Goal: Task Accomplishment & Management: Manage account settings

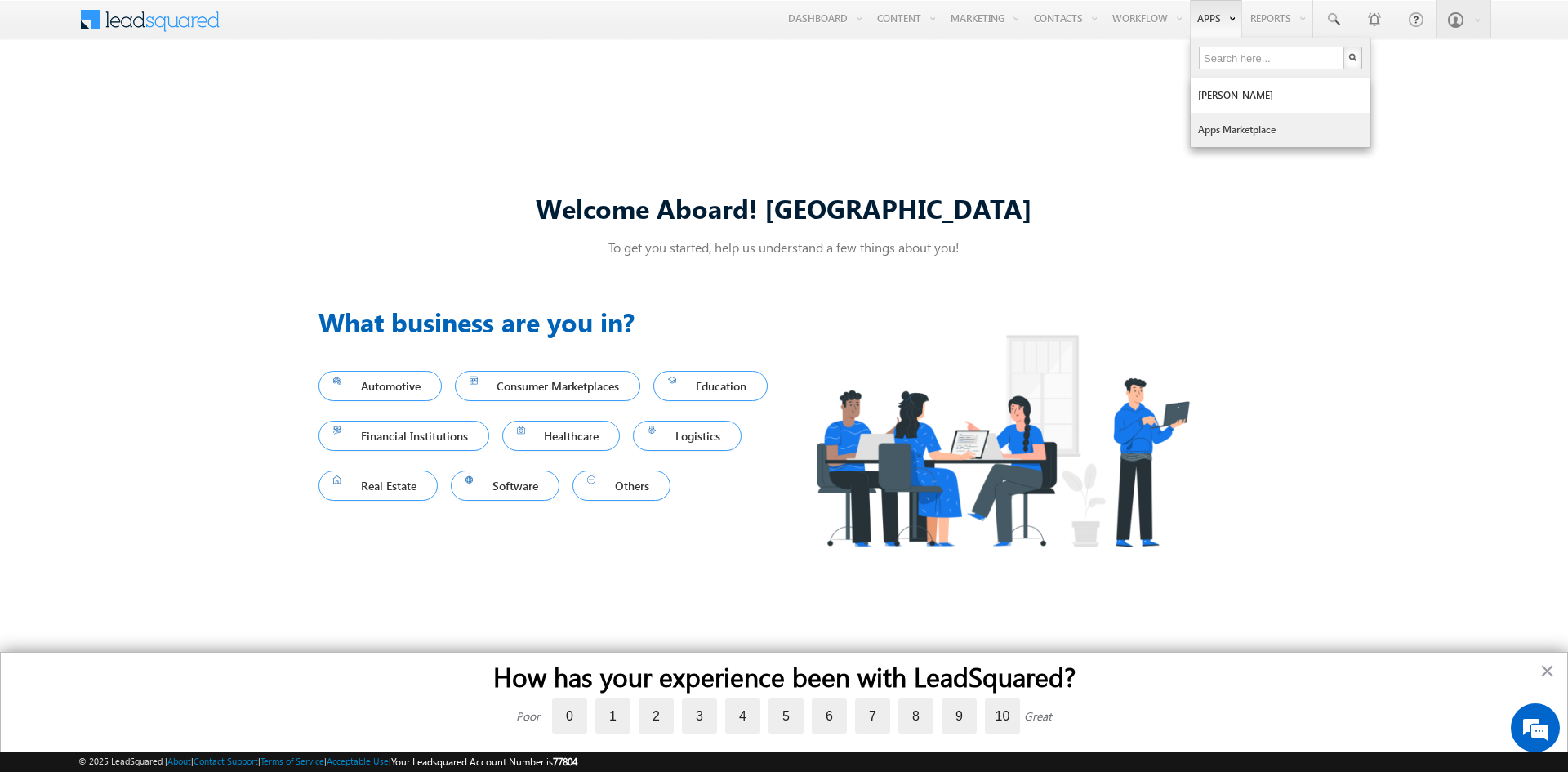
click at [1213, 117] on link "Apps Marketplace" at bounding box center [1280, 129] width 180 height 34
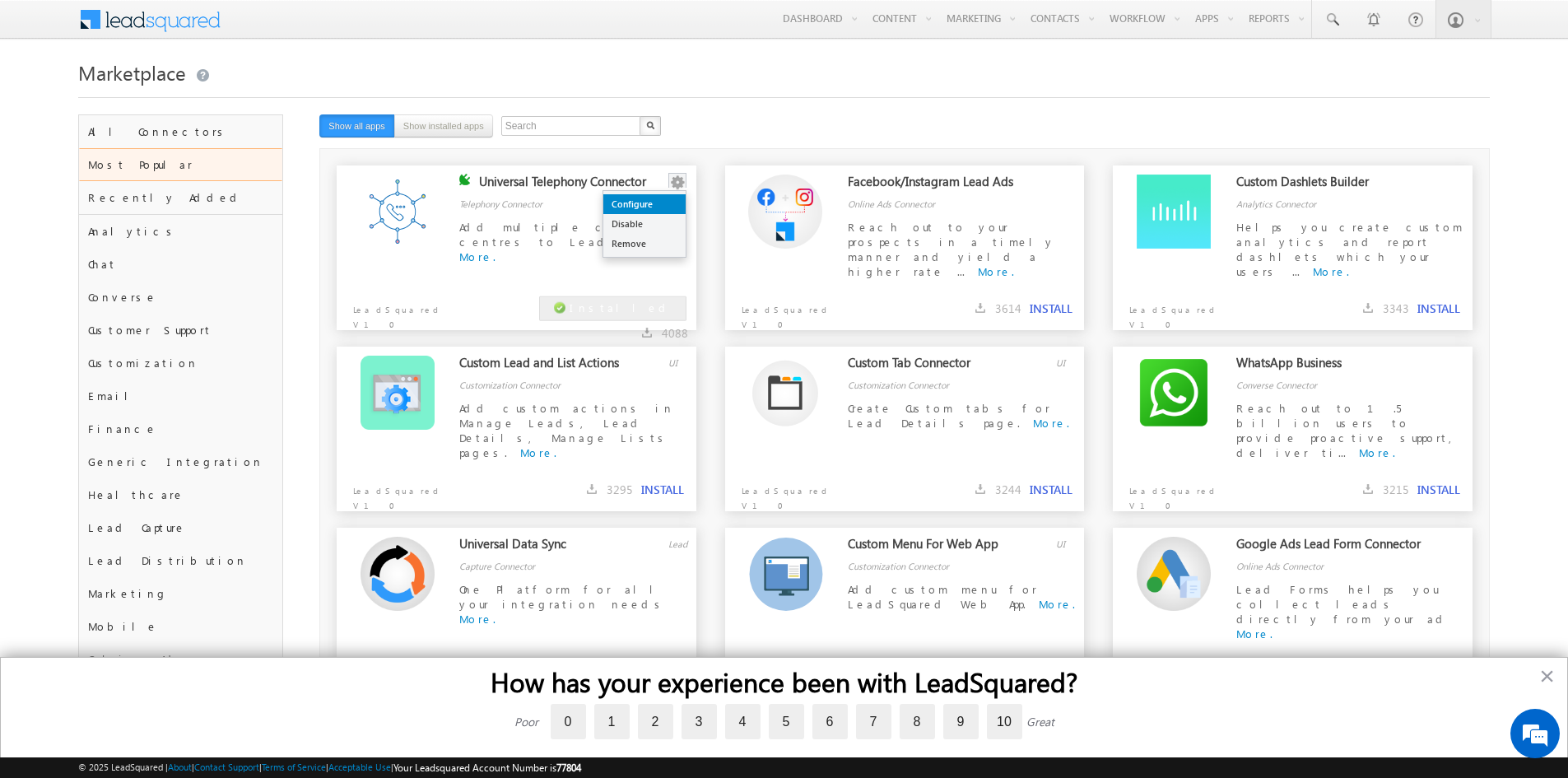
click at [645, 202] on link "Configure" at bounding box center [644, 204] width 83 height 20
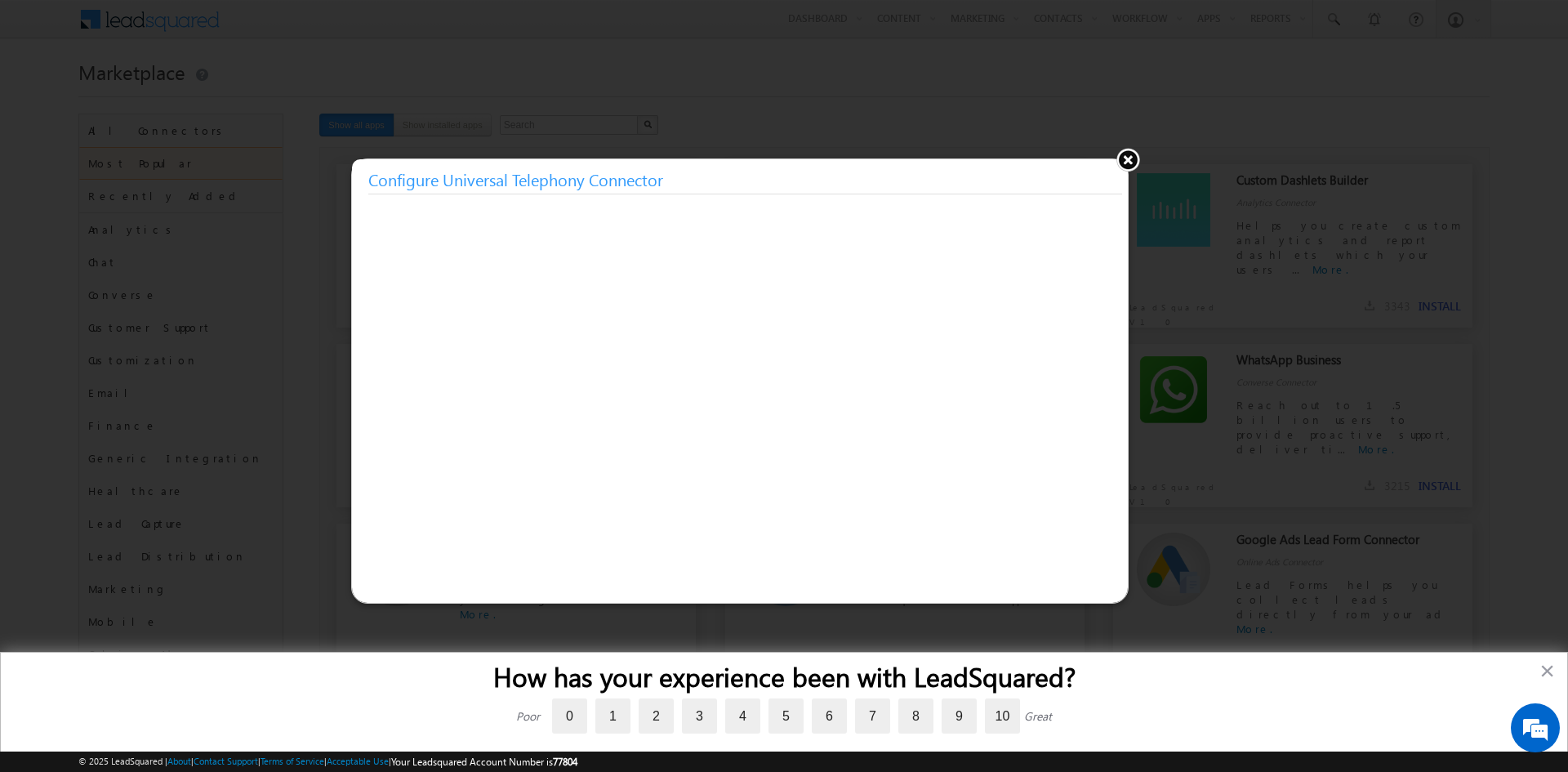
click at [1130, 159] on button at bounding box center [1128, 160] width 25 height 25
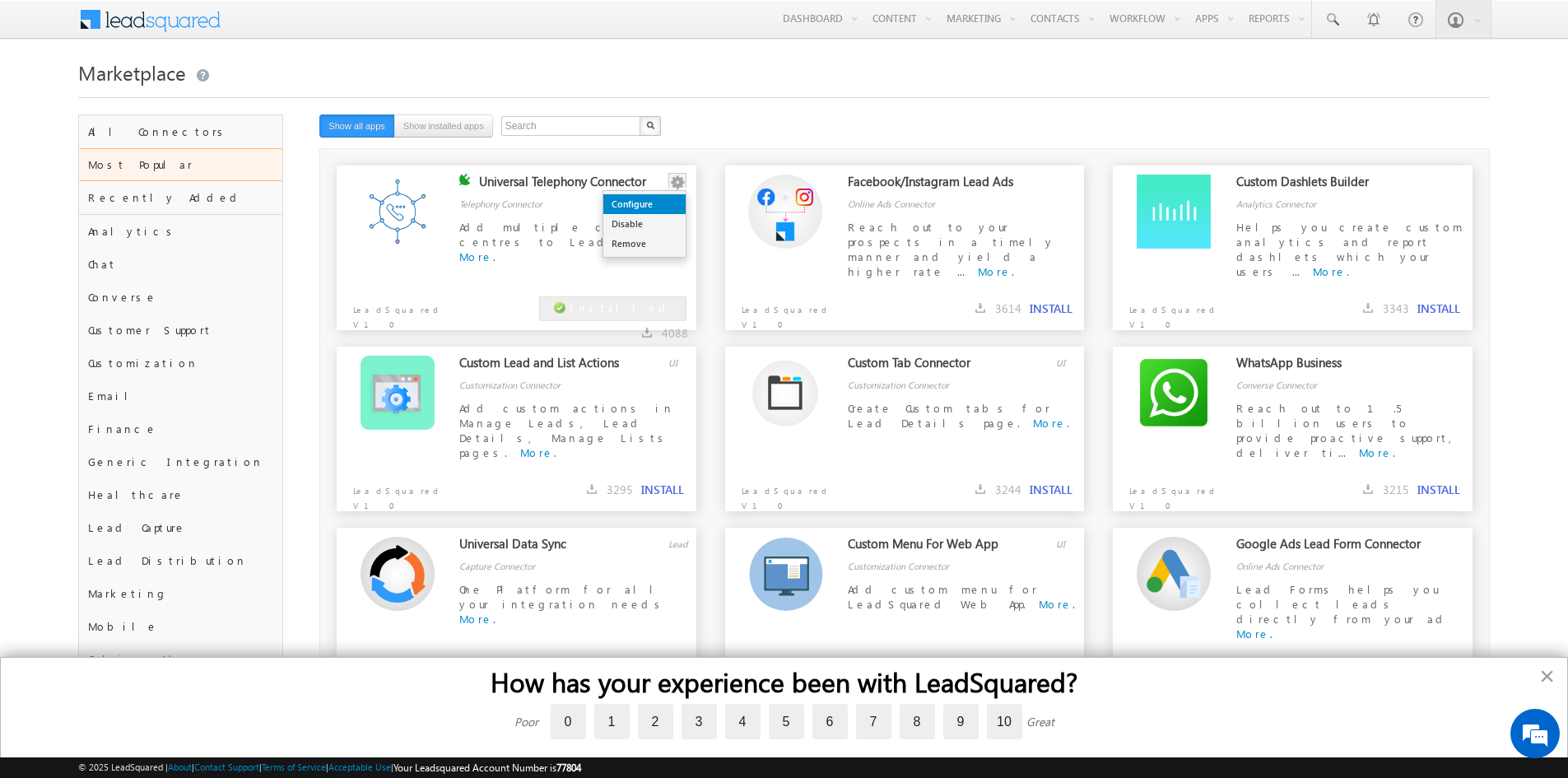
click at [667, 202] on link "Configure" at bounding box center [644, 204] width 83 height 20
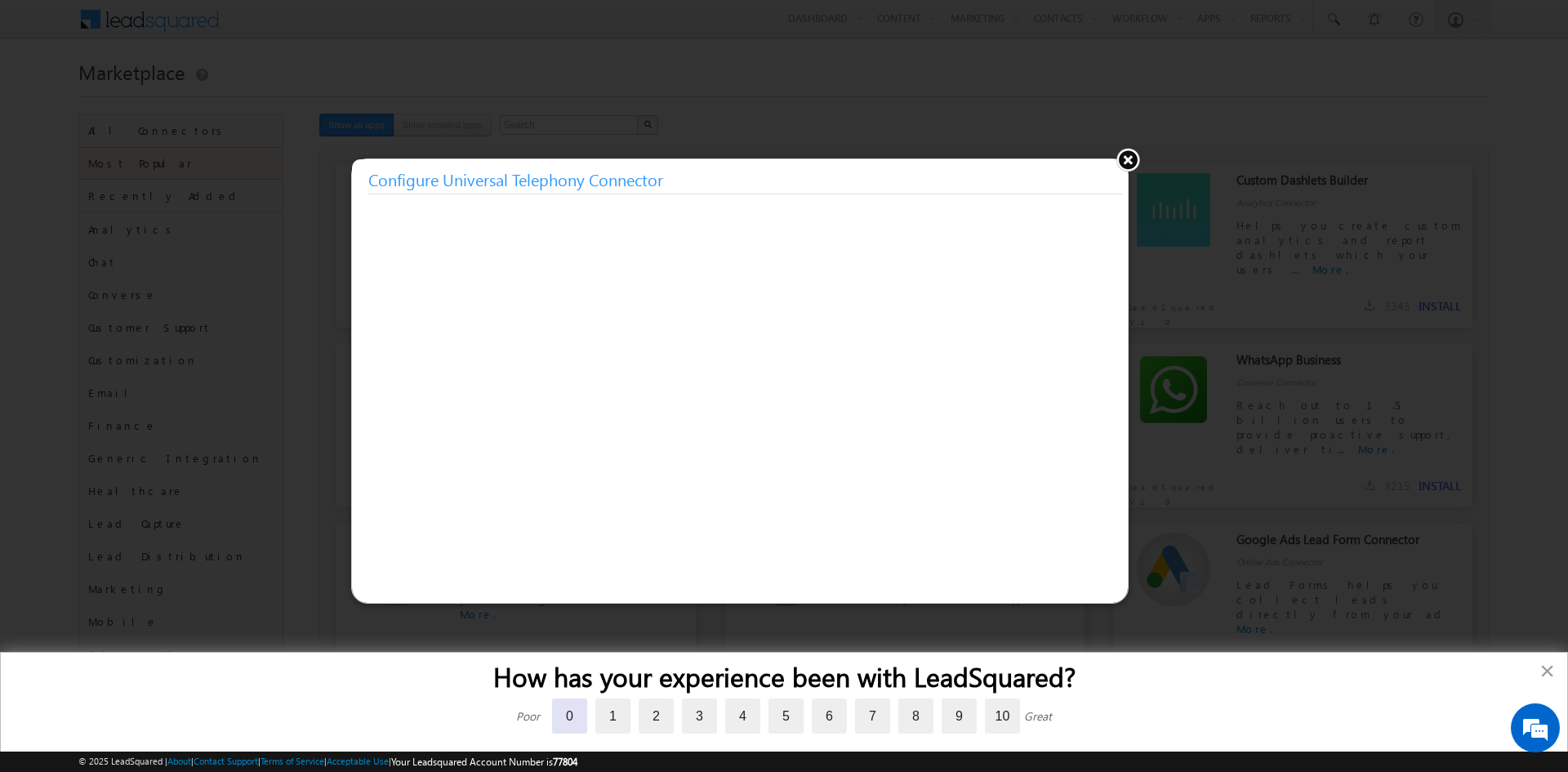
click at [563, 712] on label "0" at bounding box center [569, 716] width 35 height 35
click at [552, 701] on input "0" at bounding box center [552, 701] width 0 height 0
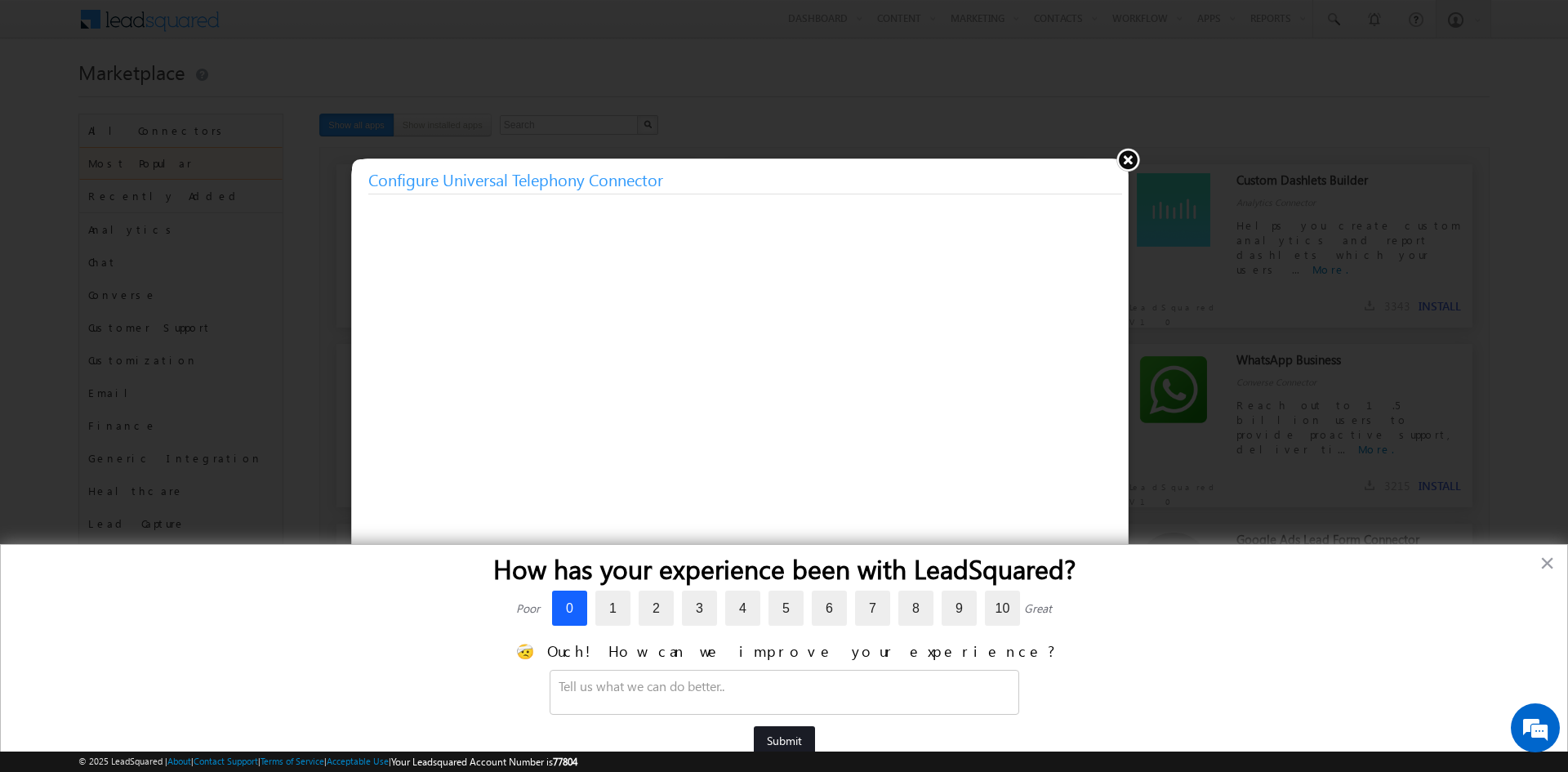
click at [774, 737] on button "Submit" at bounding box center [784, 741] width 61 height 30
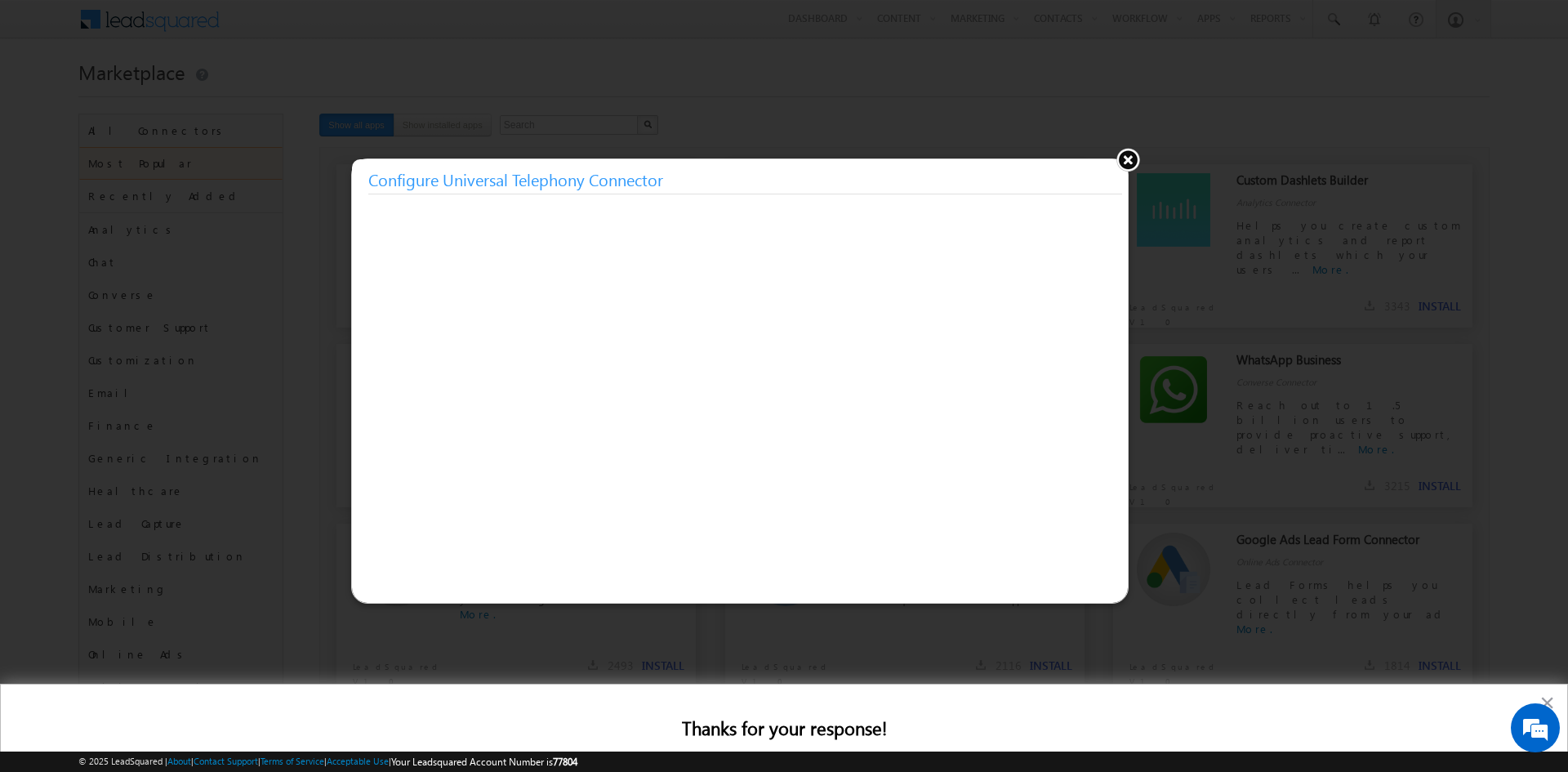
click at [1121, 160] on button at bounding box center [1128, 160] width 25 height 25
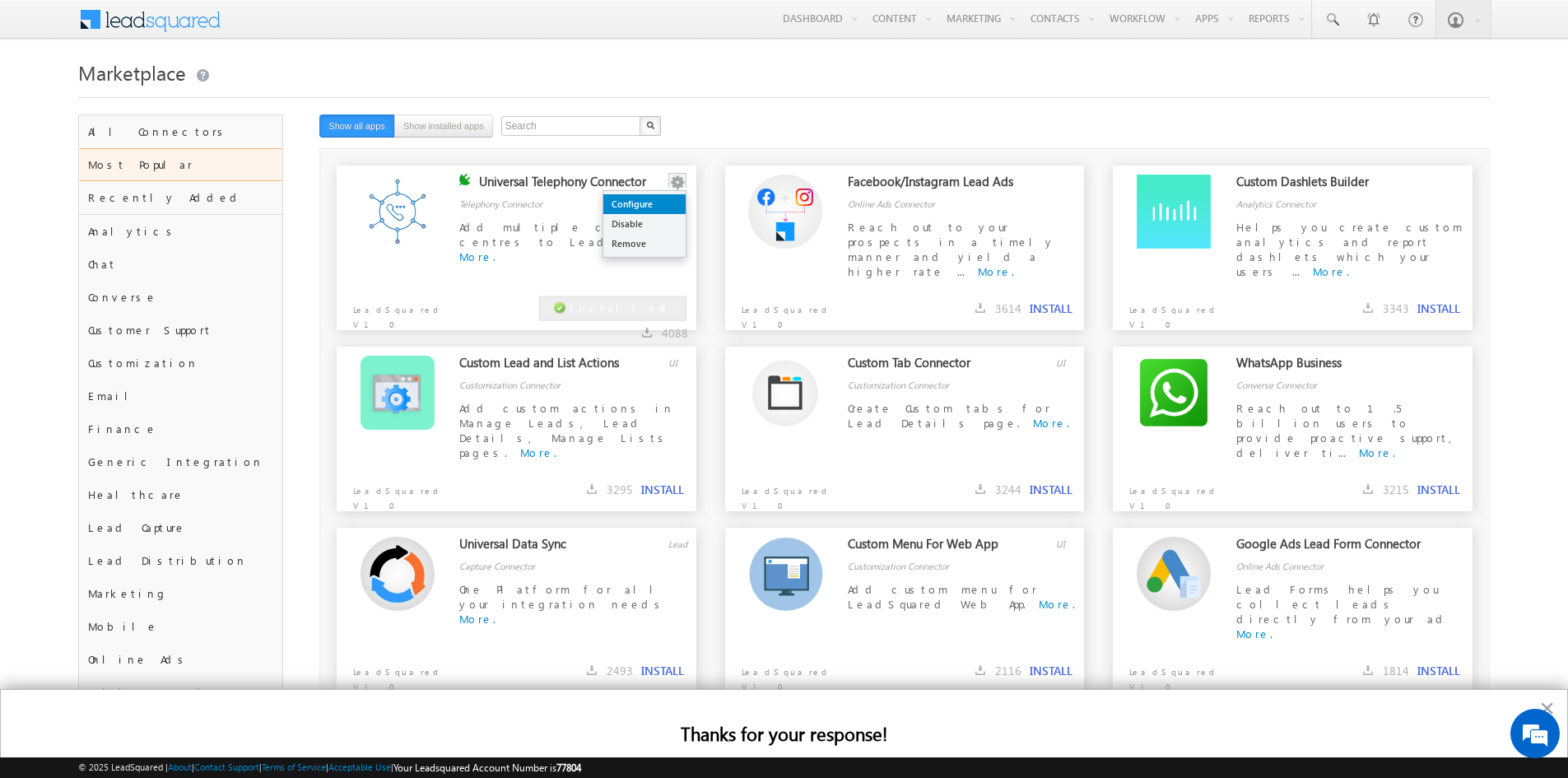
click at [660, 196] on link "Configure" at bounding box center [644, 204] width 83 height 20
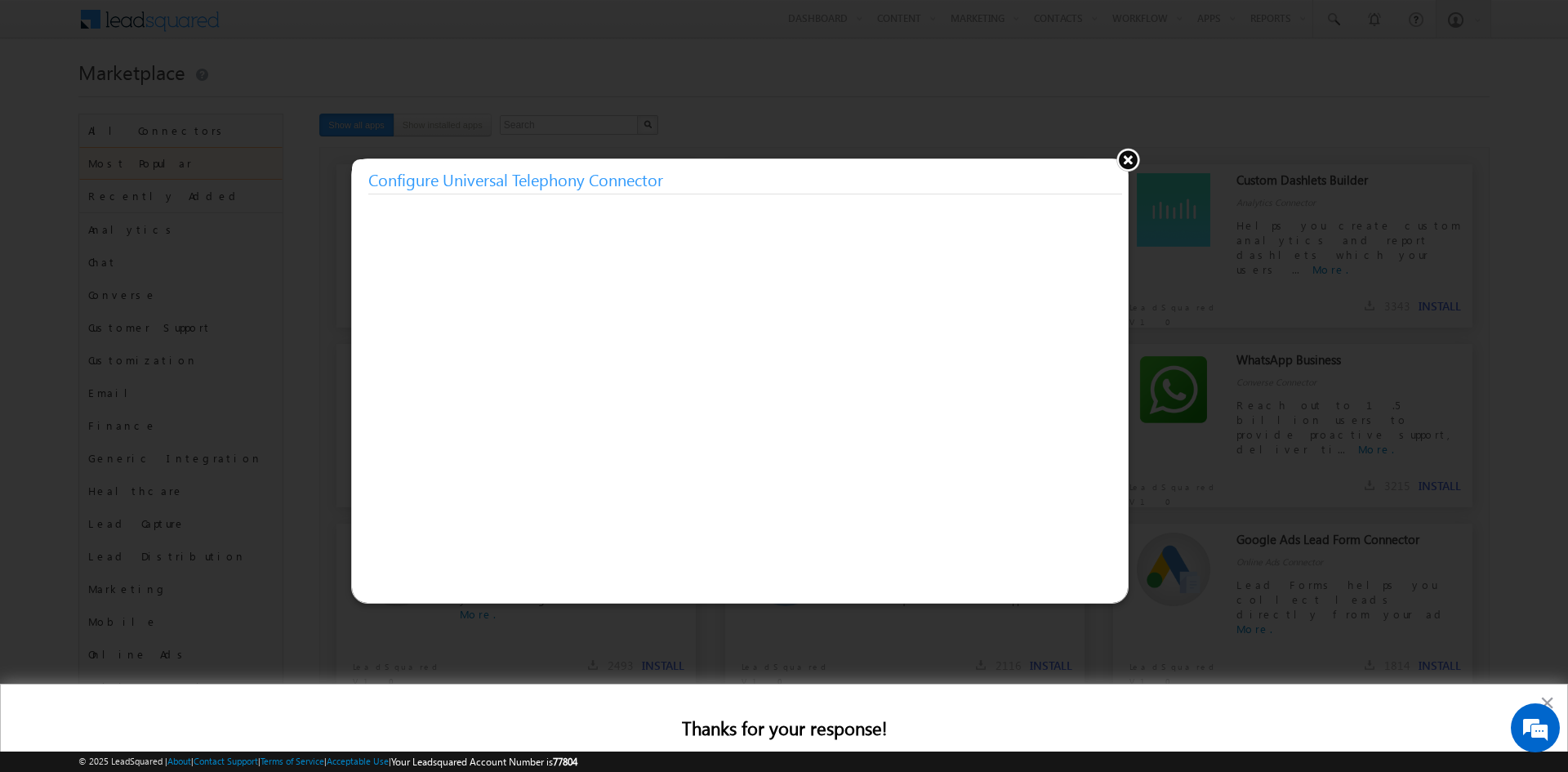
click at [1125, 162] on button at bounding box center [1128, 160] width 25 height 25
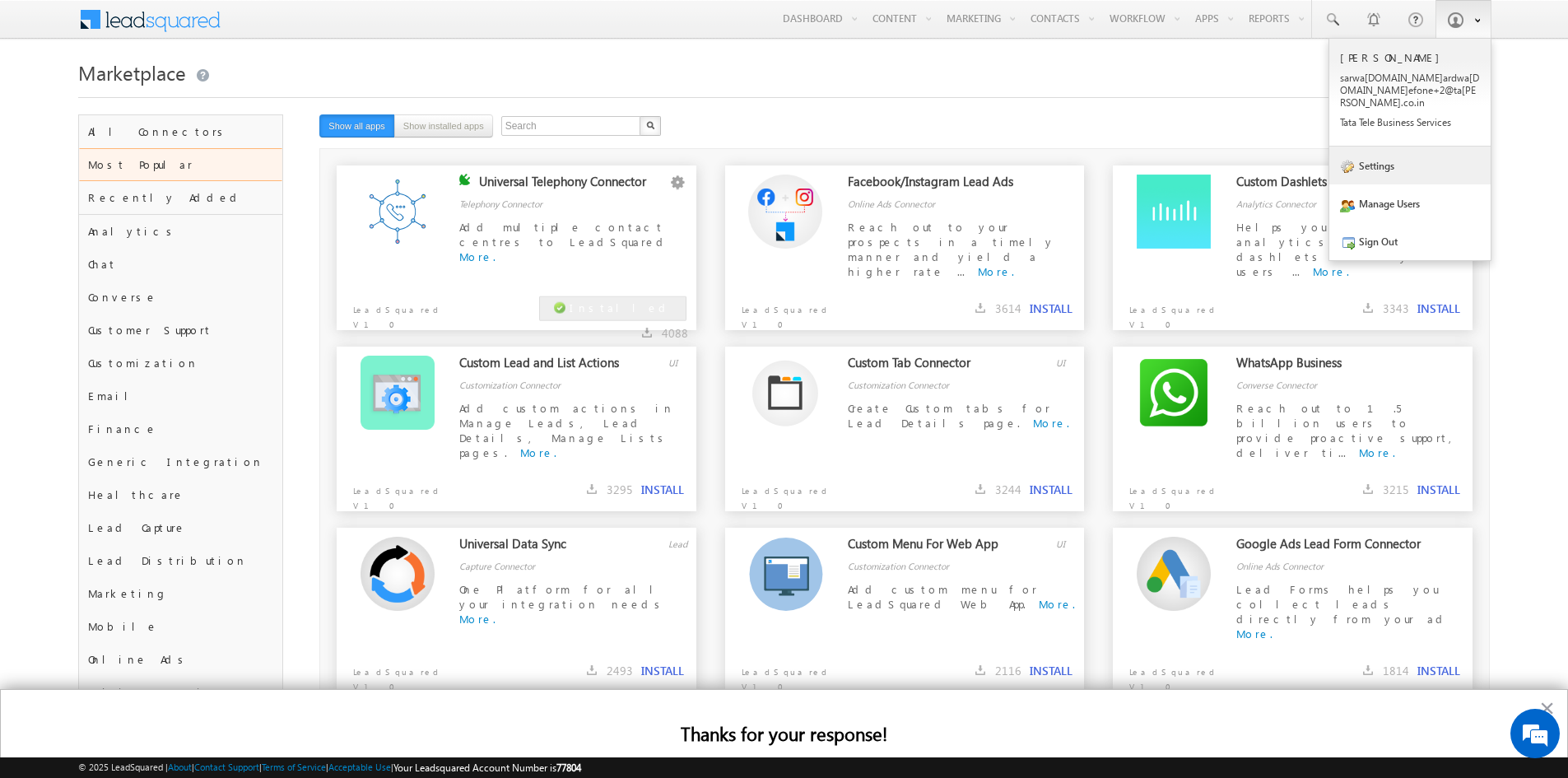
click at [1380, 161] on link "Settings" at bounding box center [1410, 165] width 161 height 38
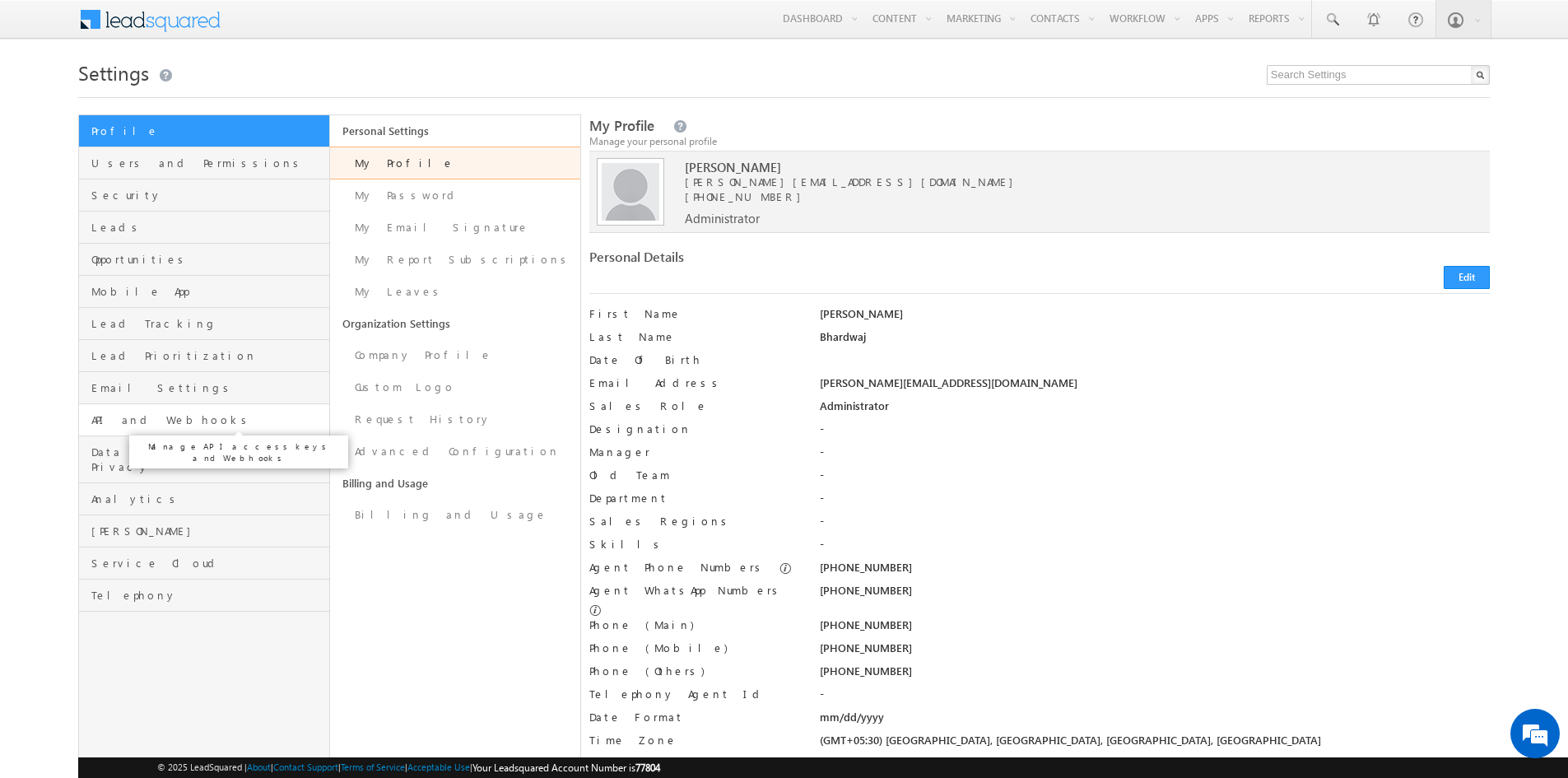
click at [161, 414] on span "API and Webhooks" at bounding box center [208, 419] width 233 height 15
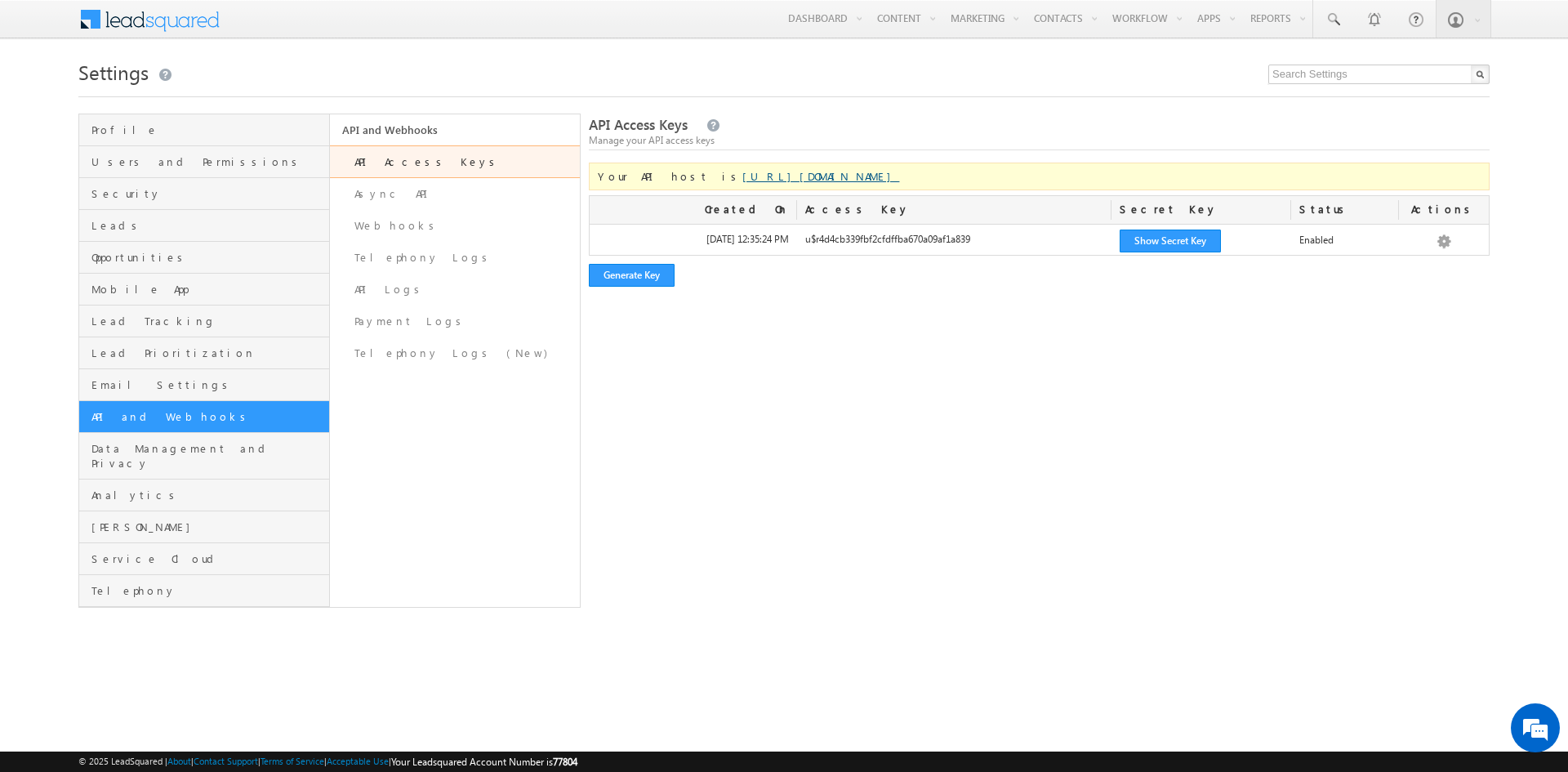
drag, startPoint x: 858, startPoint y: 182, endPoint x: 673, endPoint y: 183, distance: 185.0
click at [673, 183] on div "Your API host is https://api-in21.leadsquared.com/v2/" at bounding box center [1038, 176] width 900 height 28
copy link "https://api-in21.leadsquared.com/v2/"
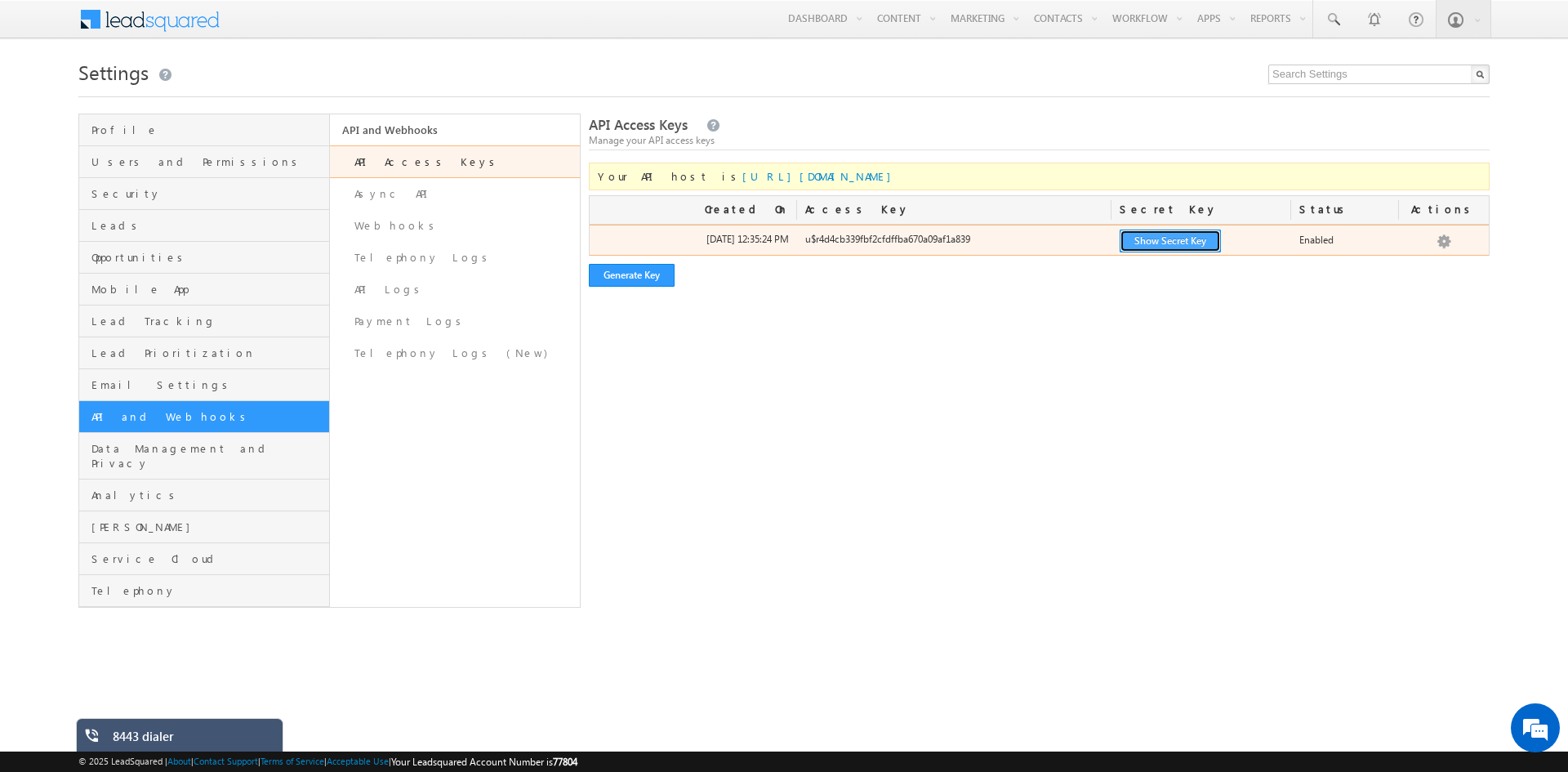
click at [1170, 238] on button "Show Secret Key" at bounding box center [1170, 241] width 101 height 23
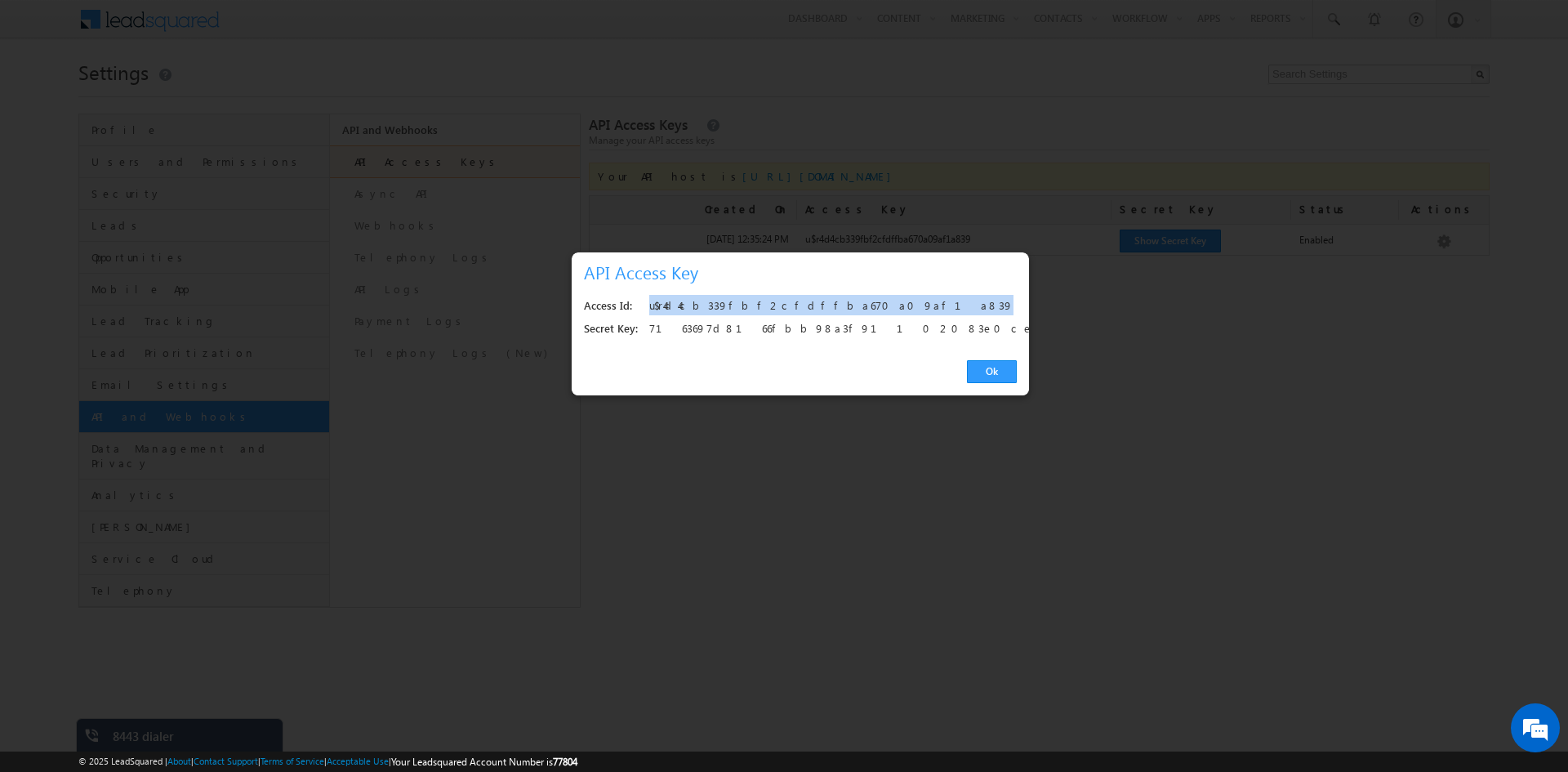
drag, startPoint x: 832, startPoint y: 304, endPoint x: 650, endPoint y: 308, distance: 182.0
click at [650, 308] on div "u$r4d4cb339fbf2cfdffba670a09af1a839" at bounding box center [828, 306] width 358 height 23
copy div "u$r4d4cb339fbf2cfdffba670a09af1a839"
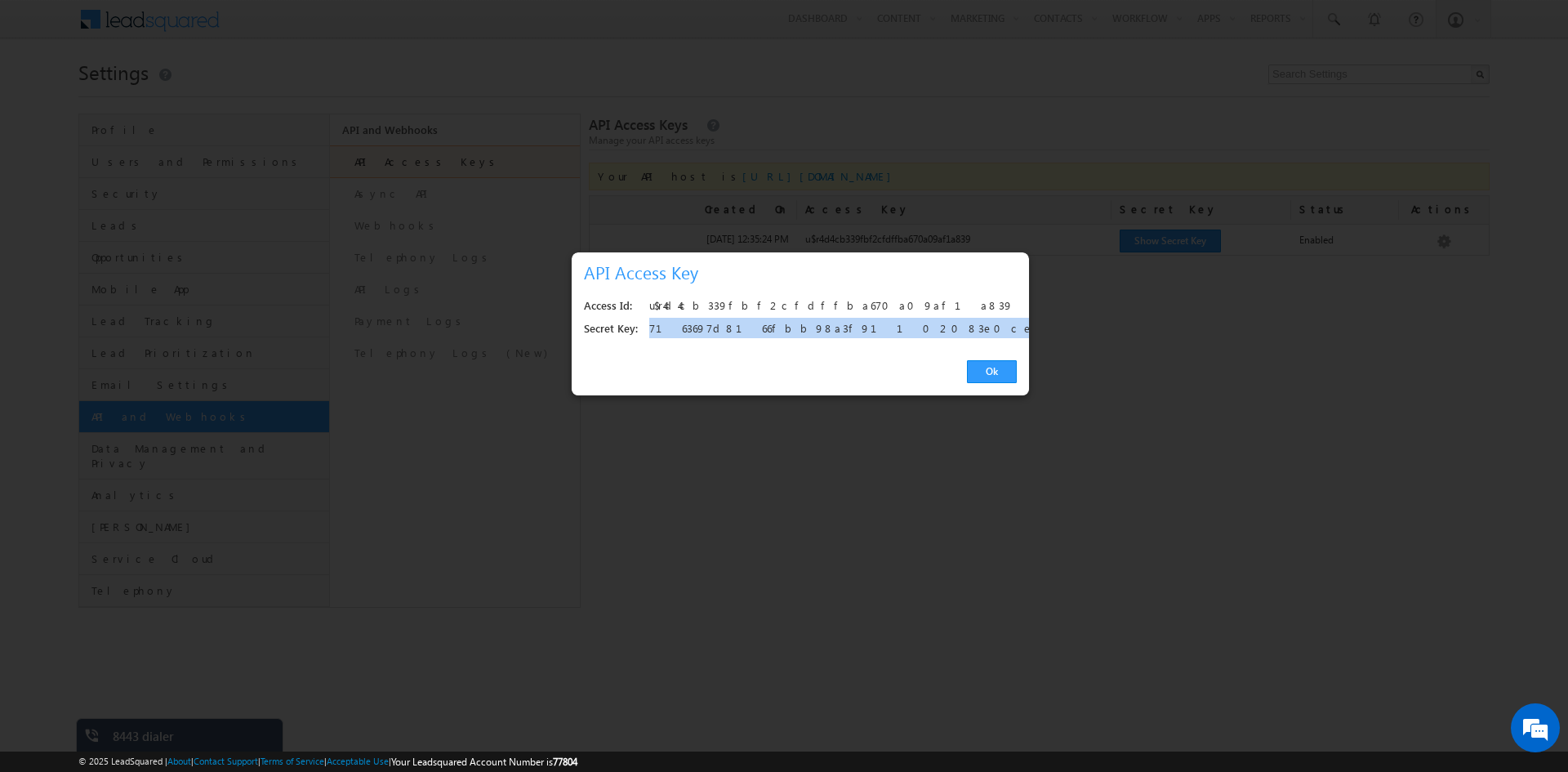
drag, startPoint x: 872, startPoint y: 327, endPoint x: 644, endPoint y: 329, distance: 228.0
click at [644, 329] on div "Secret Key: 7163697d8166fbb98a3f91102083e0ce960a1e63" at bounding box center [800, 329] width 433 height 23
copy div "7163697d8166fbb98a3f91102083e0ce960a1e63"
click at [989, 376] on link "Ok" at bounding box center [991, 372] width 50 height 23
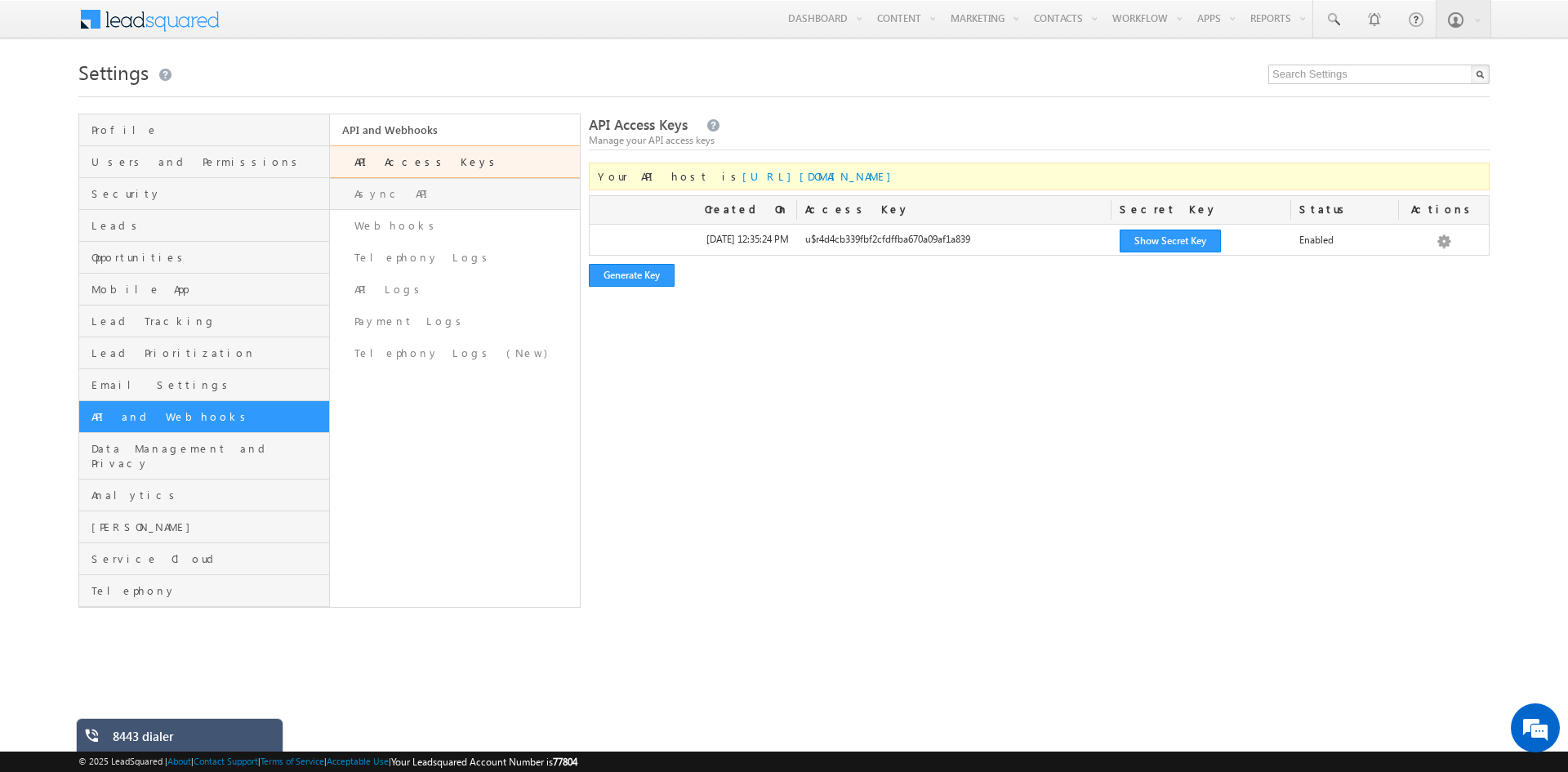
click at [392, 204] on link "Async API" at bounding box center [455, 194] width 251 height 31
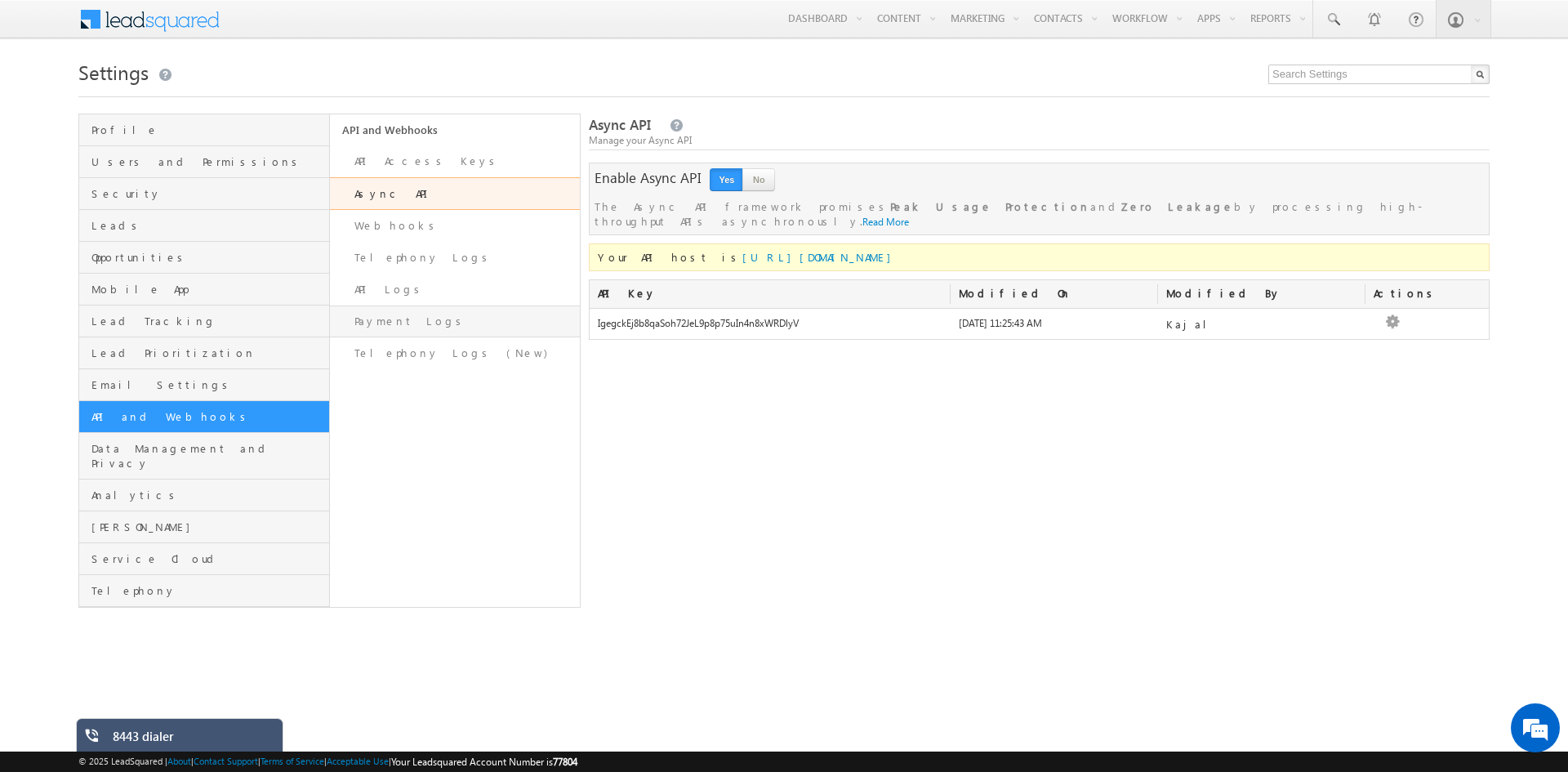
drag, startPoint x: 825, startPoint y: 309, endPoint x: 579, endPoint y: 305, distance: 246.0
click at [579, 305] on div "Profile Users and Permissions Security Leads Opportunities Mobile App Lead Trac…" at bounding box center [784, 360] width 1411 height 494
click at [726, 333] on div "Your API host is https://asyncapi-in21.leadsquared.com API Key Modified On Modi…" at bounding box center [1038, 300] width 900 height 131
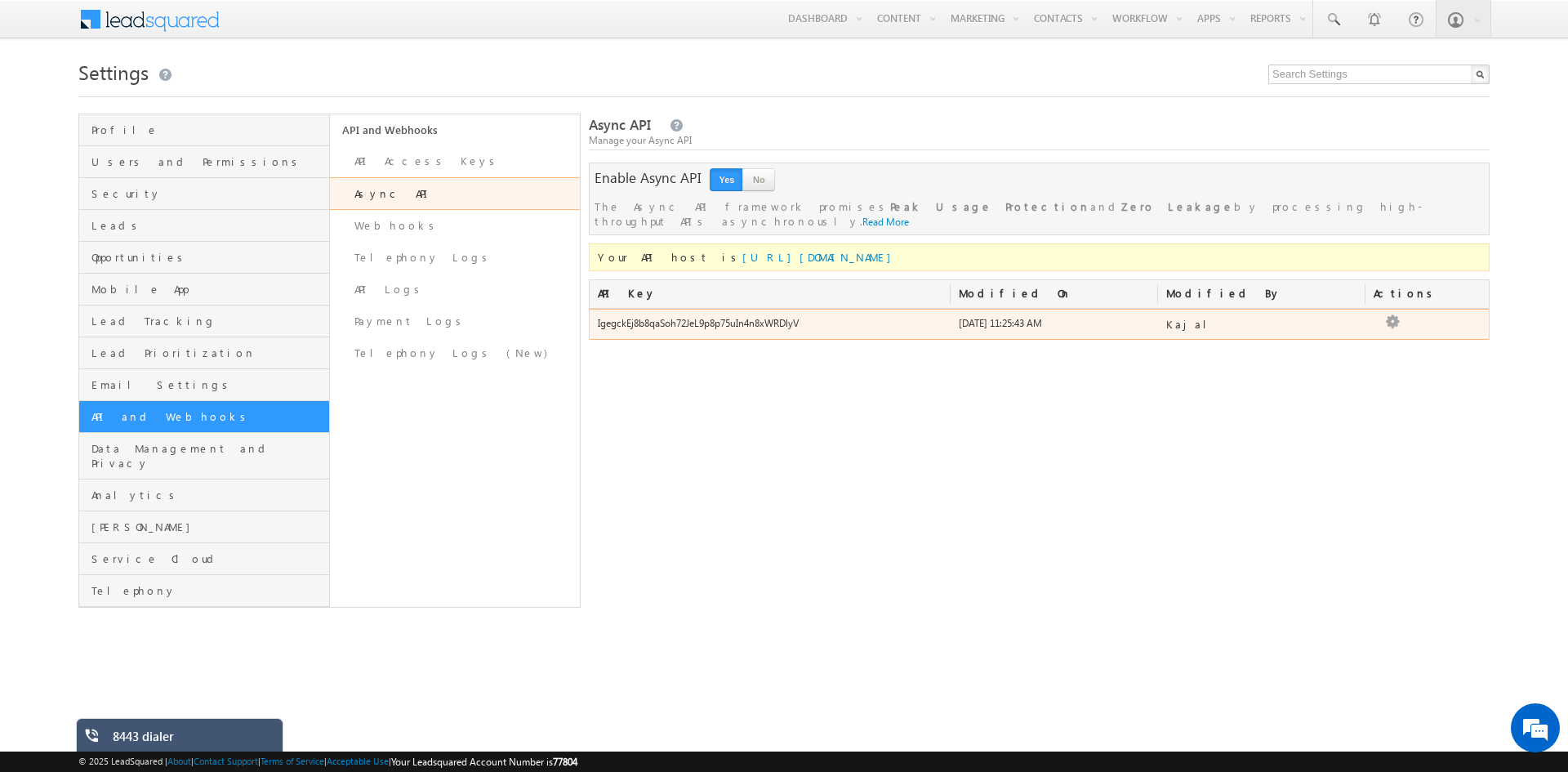
drag, startPoint x: 818, startPoint y: 309, endPoint x: 590, endPoint y: 317, distance: 228.1
click at [590, 317] on div "IgegckEj8b8qaSoh72JeL9p8p75uIn4n8xWRDlyV" at bounding box center [770, 328] width 361 height 23
copy div "IgegckEj8b8qaSoh72JeL9p8p75uIn4n8xWRDlyV"
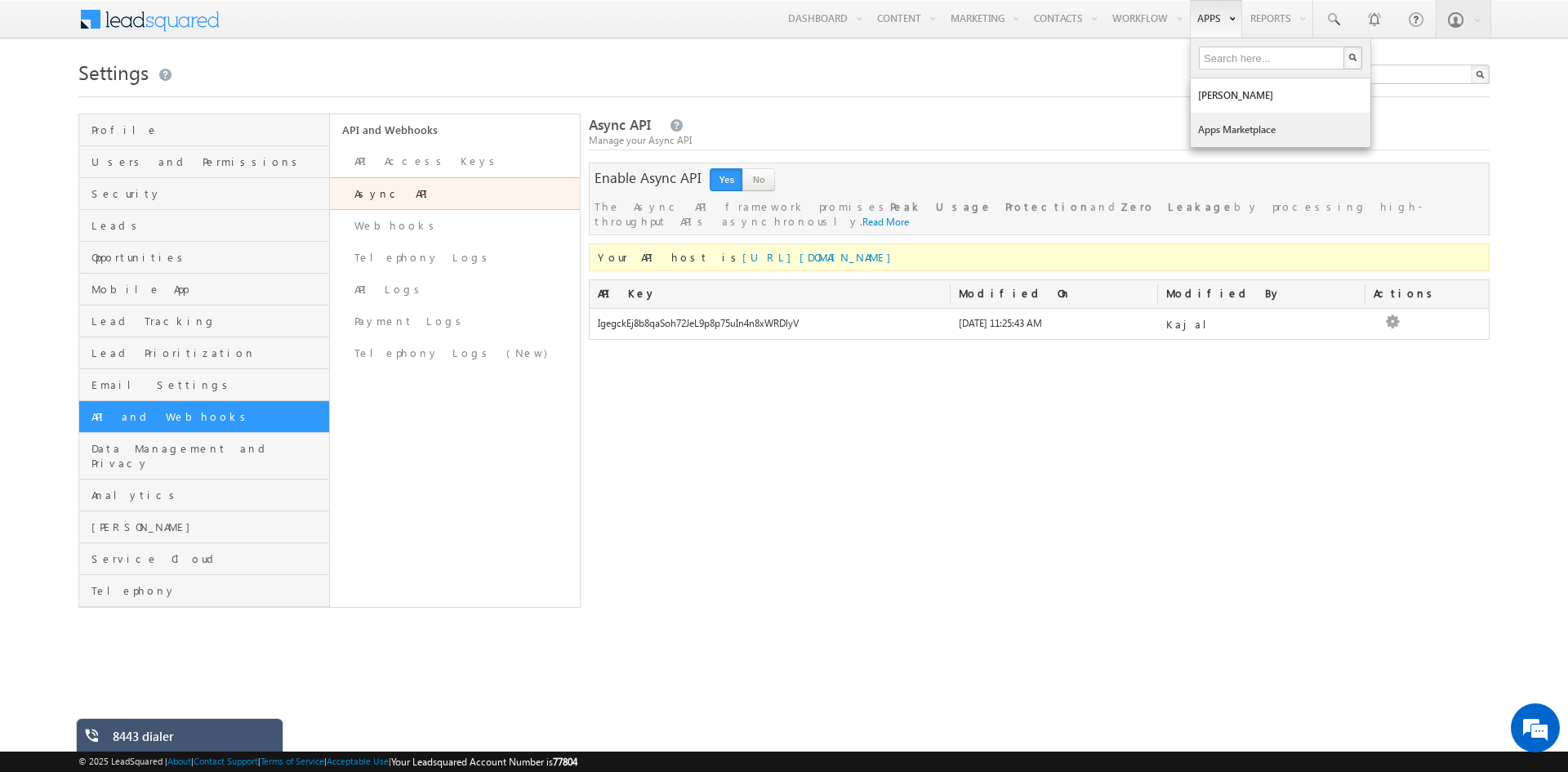
click at [1213, 127] on link "Apps Marketplace" at bounding box center [1280, 129] width 180 height 34
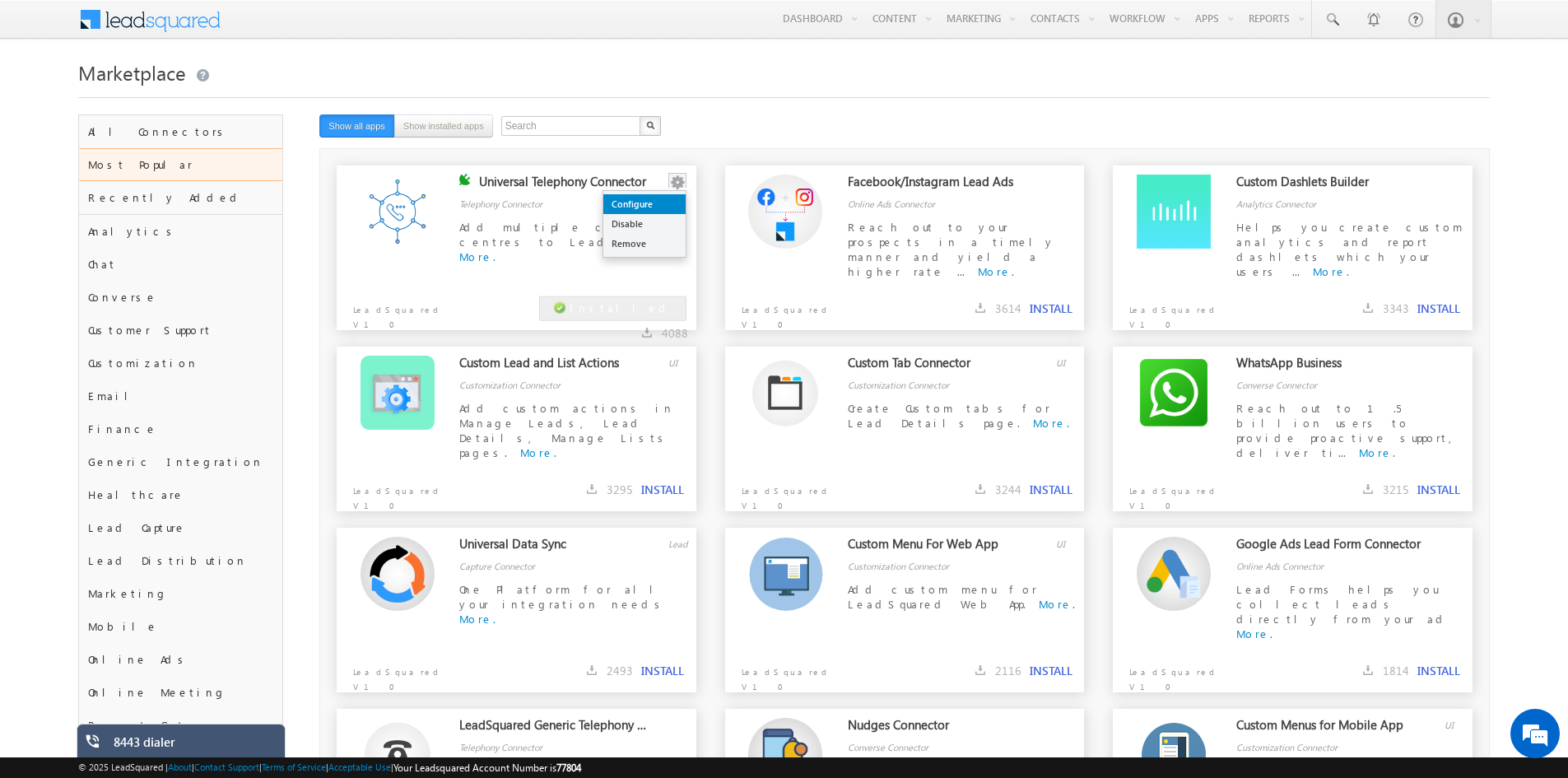
click at [658, 203] on link "Configure" at bounding box center [644, 204] width 83 height 20
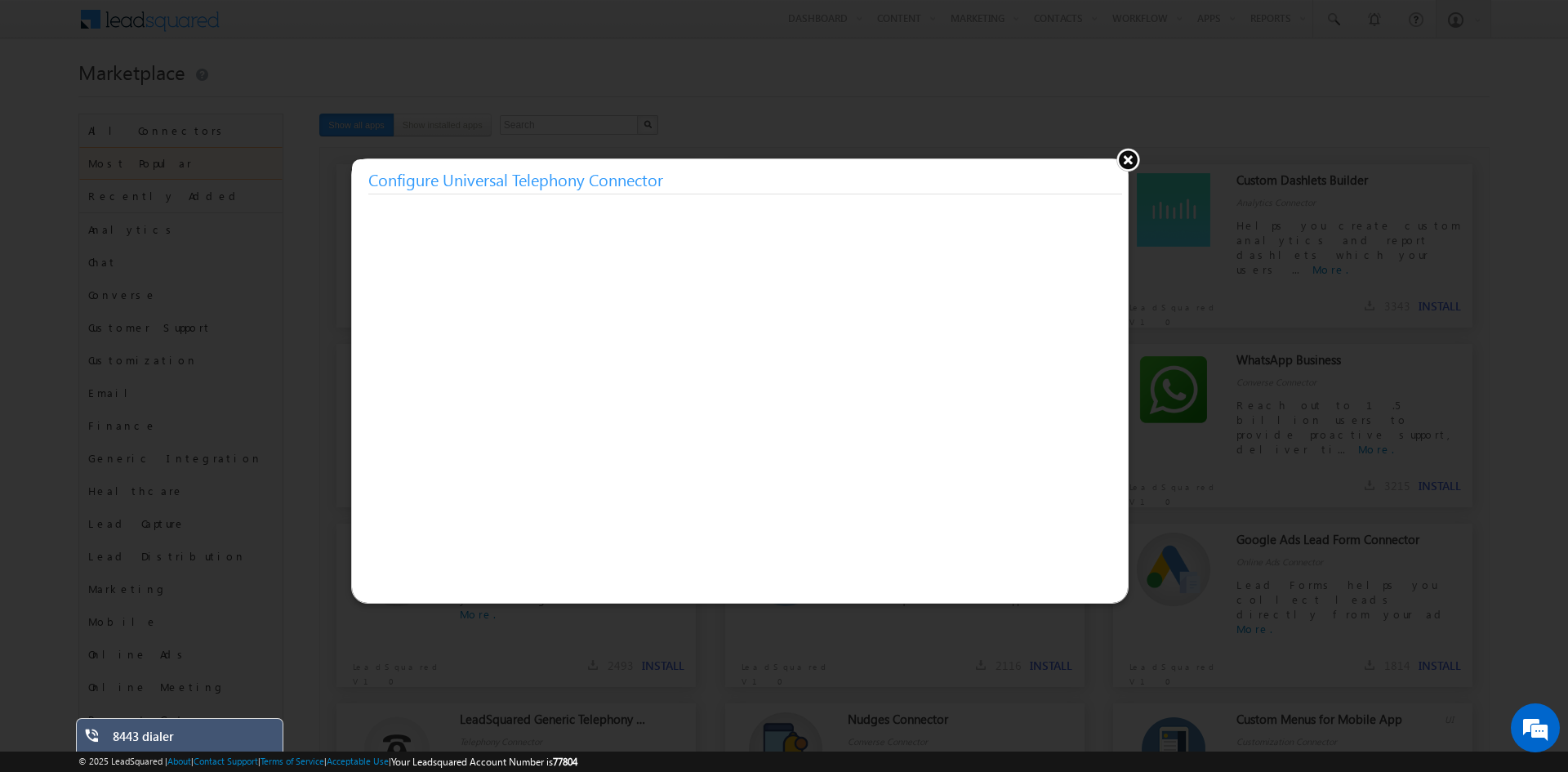
click at [1128, 160] on button at bounding box center [1128, 160] width 25 height 25
